Goal: Information Seeking & Learning: Learn about a topic

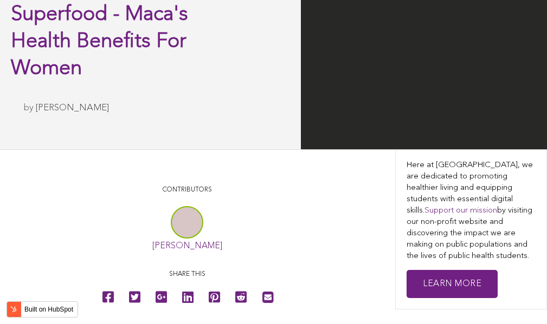
scroll to position [2401, 0]
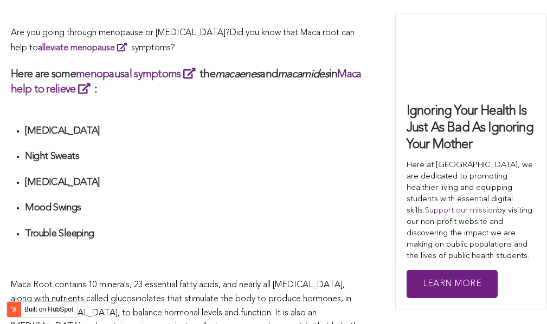
click at [325, 177] on h4 "[MEDICAL_DATA]" at bounding box center [194, 183] width 338 height 12
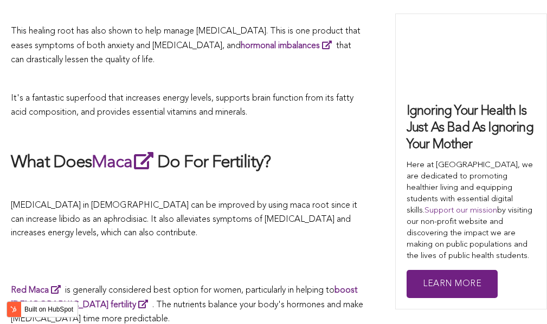
scroll to position [3402, 0]
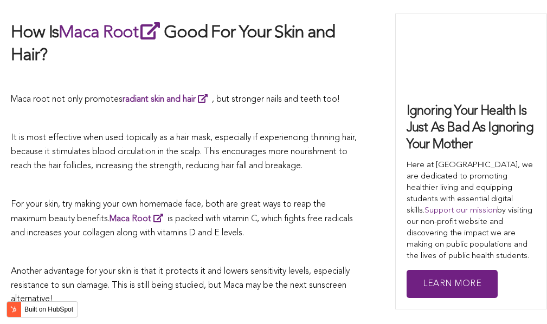
click at [290, 198] on p "For your skin, try making your own homemade face, both are great ways to reap t…" at bounding box center [187, 219] width 352 height 43
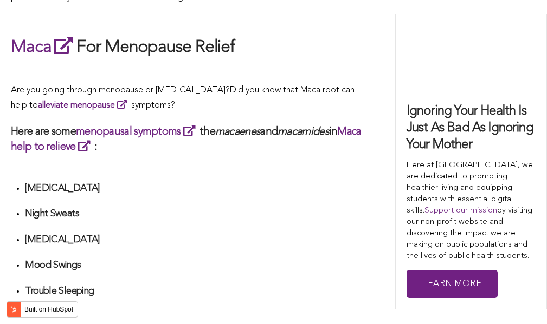
click at [186, 162] on div "What Are The Health Benefits of Maca For Women ? Hi [DEMOGRAPHIC_DATA], have yo…" at bounding box center [187, 154] width 352 height 3688
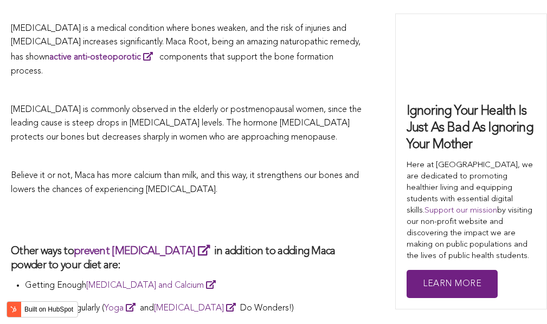
click at [230, 170] on p "Believe it or not, Maca has more calcium than milk, and this way, it strengthen…" at bounding box center [187, 184] width 352 height 28
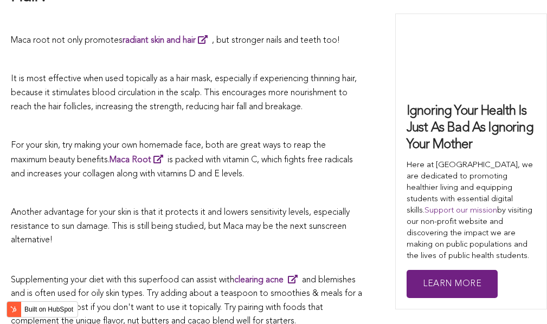
scroll to position [3515, 0]
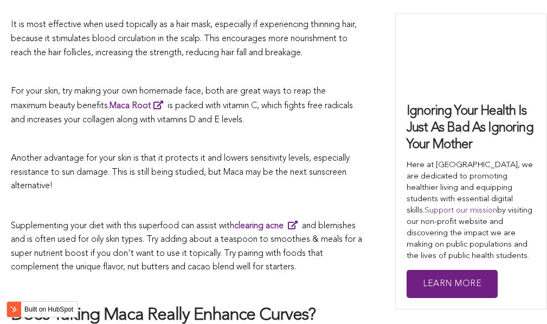
click at [219, 21] on span "It is most effective when used topically as a hair mask, especially if experien…" at bounding box center [184, 39] width 346 height 36
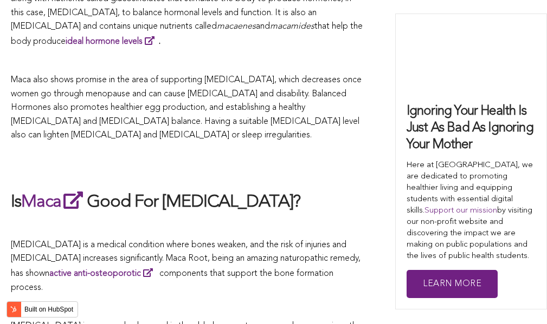
scroll to position [2648, 0]
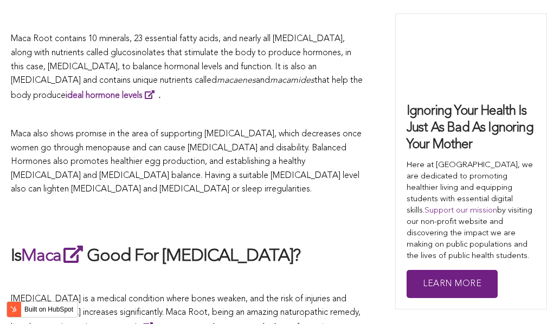
click at [330, 108] on p at bounding box center [187, 115] width 352 height 14
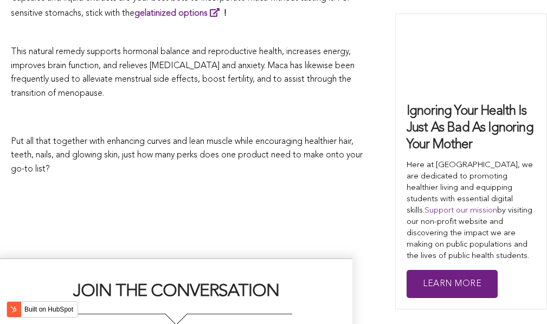
scroll to position [2181, 0]
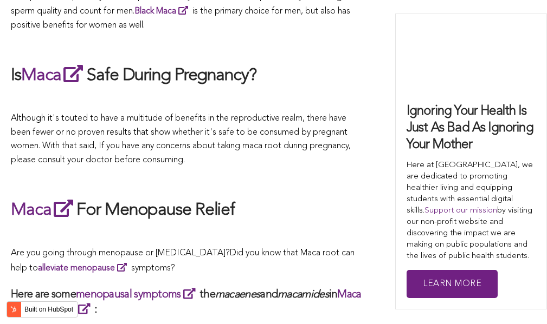
click at [210, 173] on p at bounding box center [187, 180] width 352 height 14
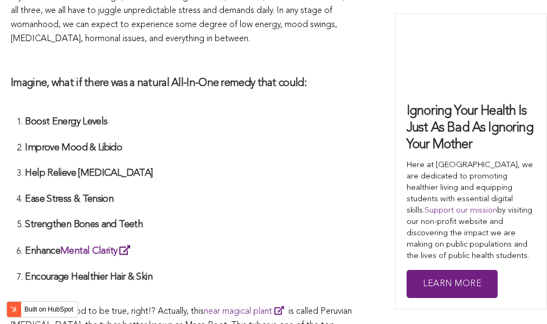
scroll to position [2514, 0]
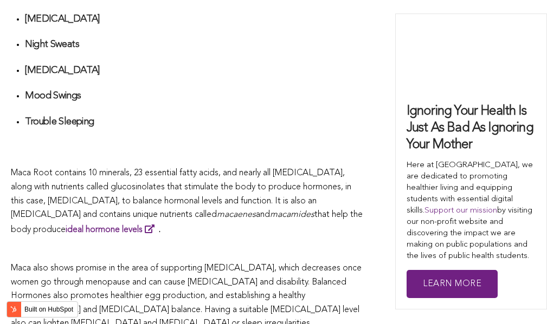
click at [307, 169] on span "Maca Root contains 10 minerals, 23 essential fatty acids, and nearly all [MEDIC…" at bounding box center [181, 194] width 340 height 50
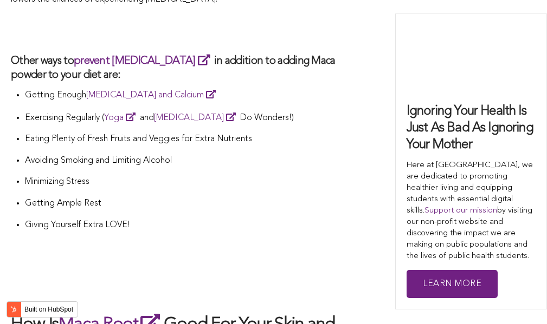
scroll to position [3924, 0]
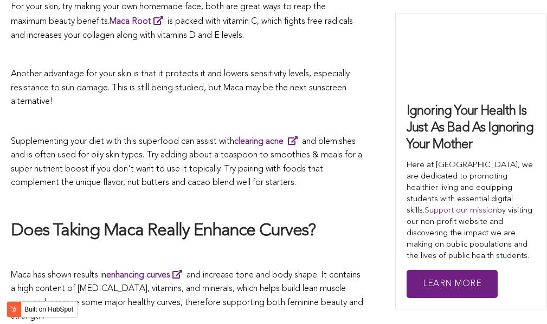
scroll to position [3249, 0]
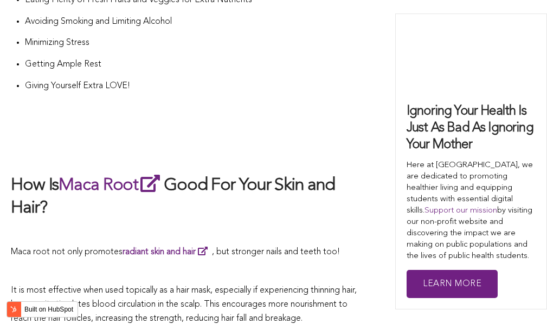
click at [327, 173] on h2 "How Is Maca Root Good For Your Skin and Hair?" at bounding box center [187, 196] width 352 height 47
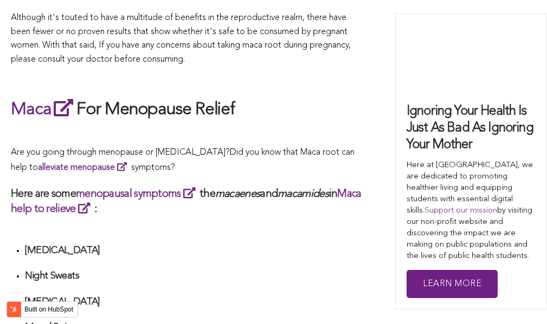
click at [208, 162] on span "What Are The Health Benefits of Maca For Women ? Hi [DEMOGRAPHIC_DATA], have yo…" at bounding box center [187, 217] width 352 height 3688
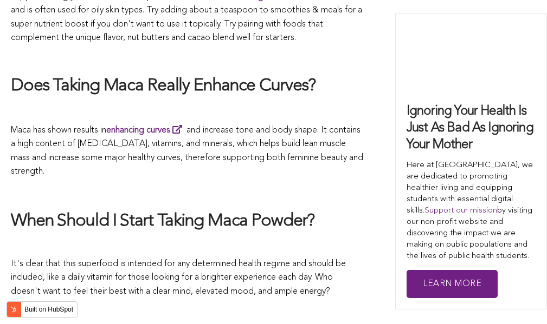
scroll to position [3277, 0]
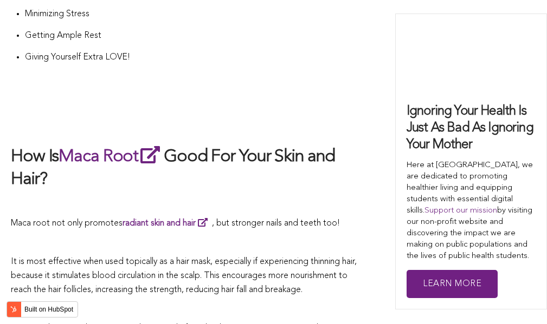
click at [268, 197] on p at bounding box center [187, 204] width 352 height 14
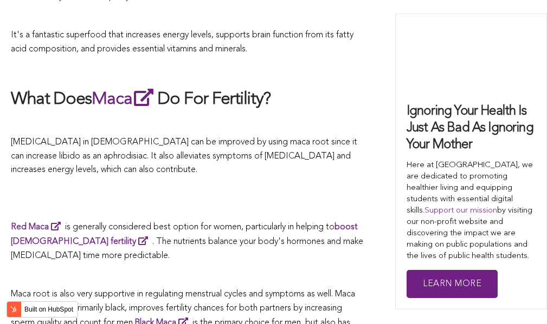
scroll to position [1815, 0]
